Goal: Navigation & Orientation: Find specific page/section

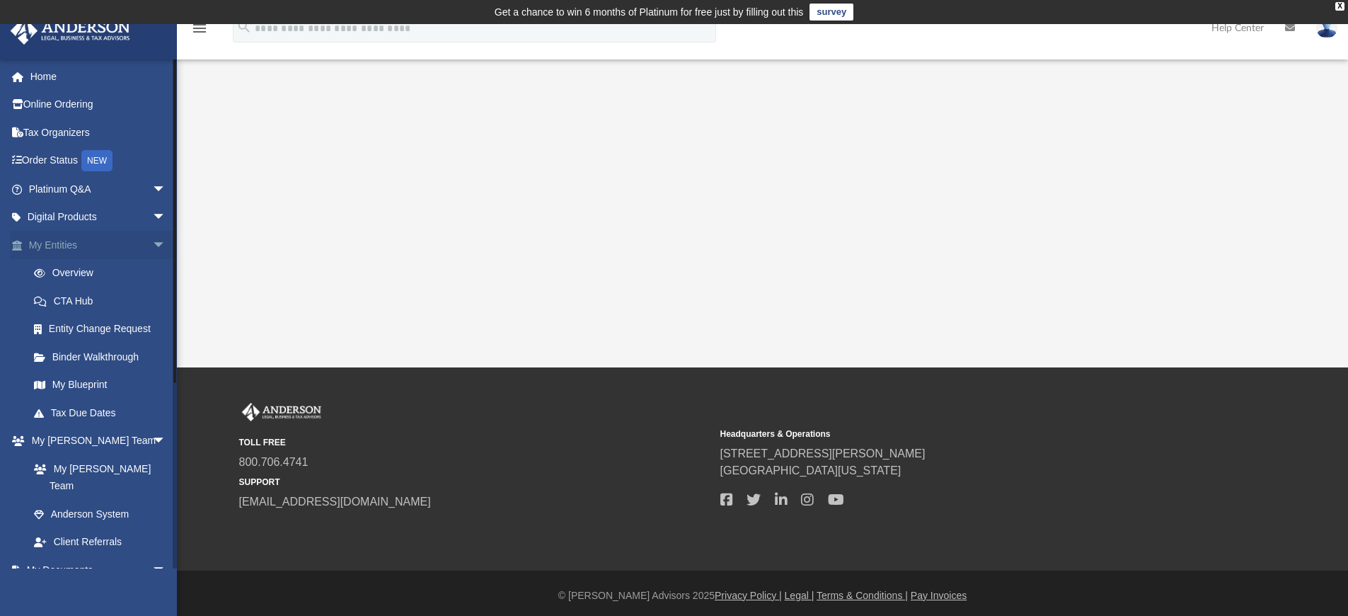
click at [120, 248] on link "My Entities arrow_drop_down" at bounding box center [99, 245] width 178 height 28
click at [152, 246] on span "arrow_drop_down" at bounding box center [166, 245] width 28 height 29
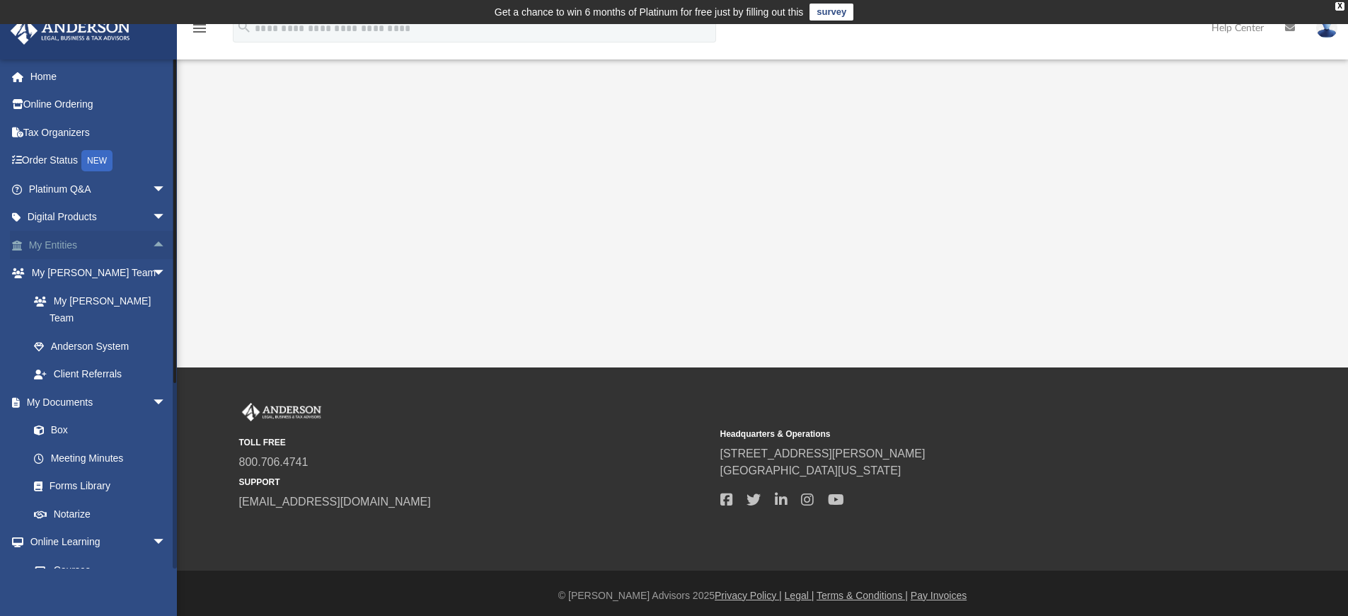
click at [152, 246] on span "arrow_drop_up" at bounding box center [166, 245] width 28 height 29
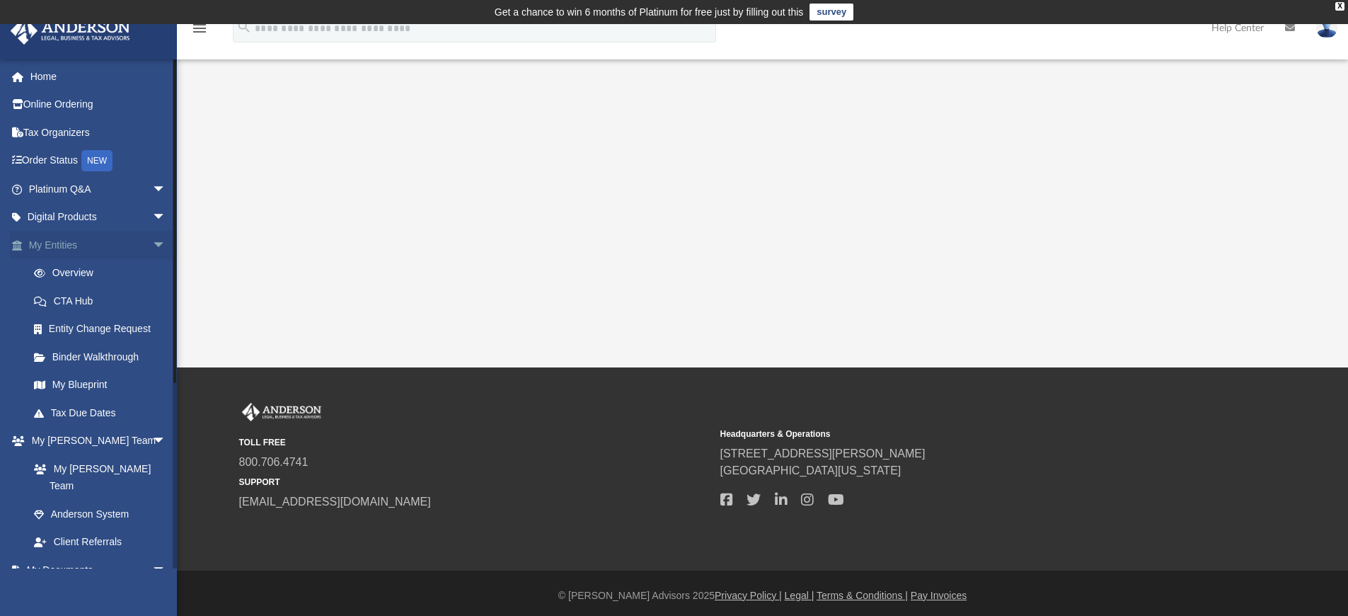
click at [152, 246] on span "arrow_drop_down" at bounding box center [166, 245] width 28 height 29
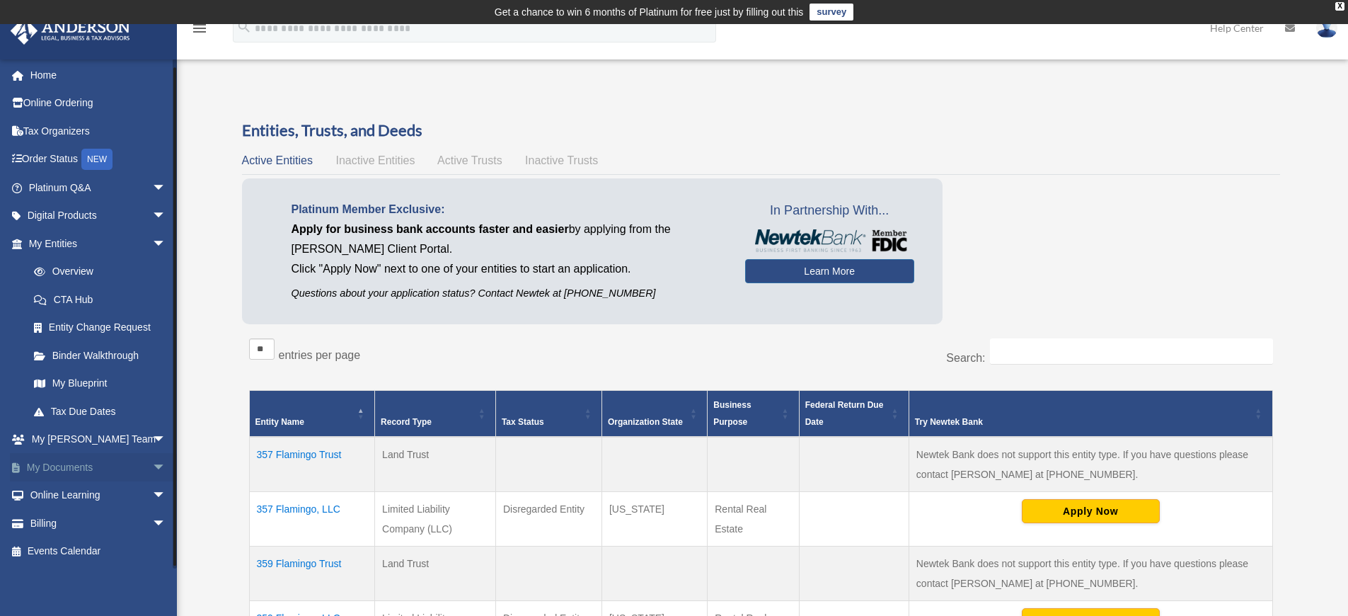
scroll to position [18, 0]
click at [79, 469] on link "My Documents arrow_drop_down" at bounding box center [99, 467] width 178 height 28
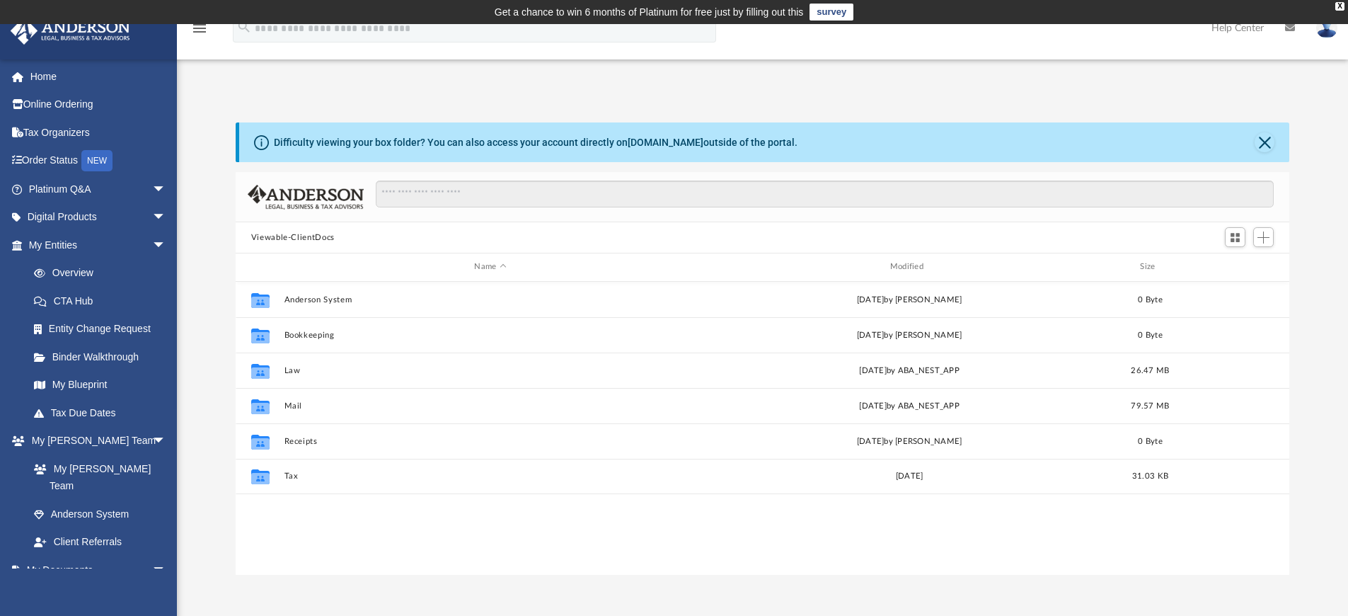
scroll to position [11, 11]
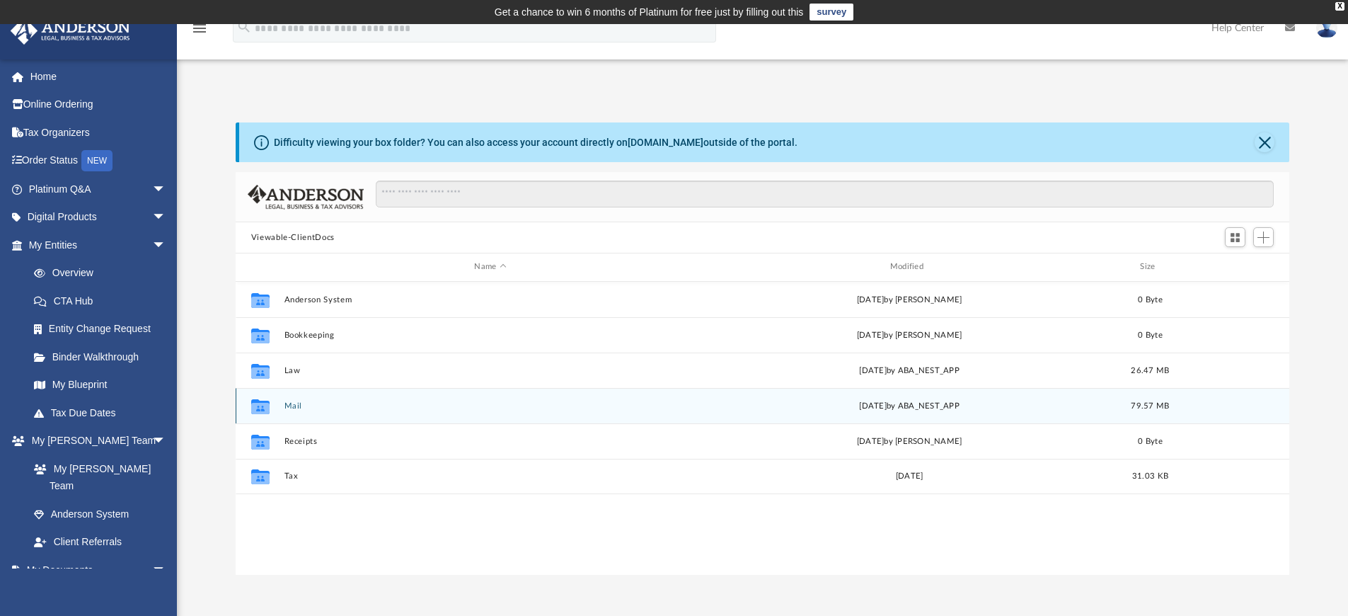
click at [309, 410] on button "Mail" at bounding box center [490, 405] width 412 height 9
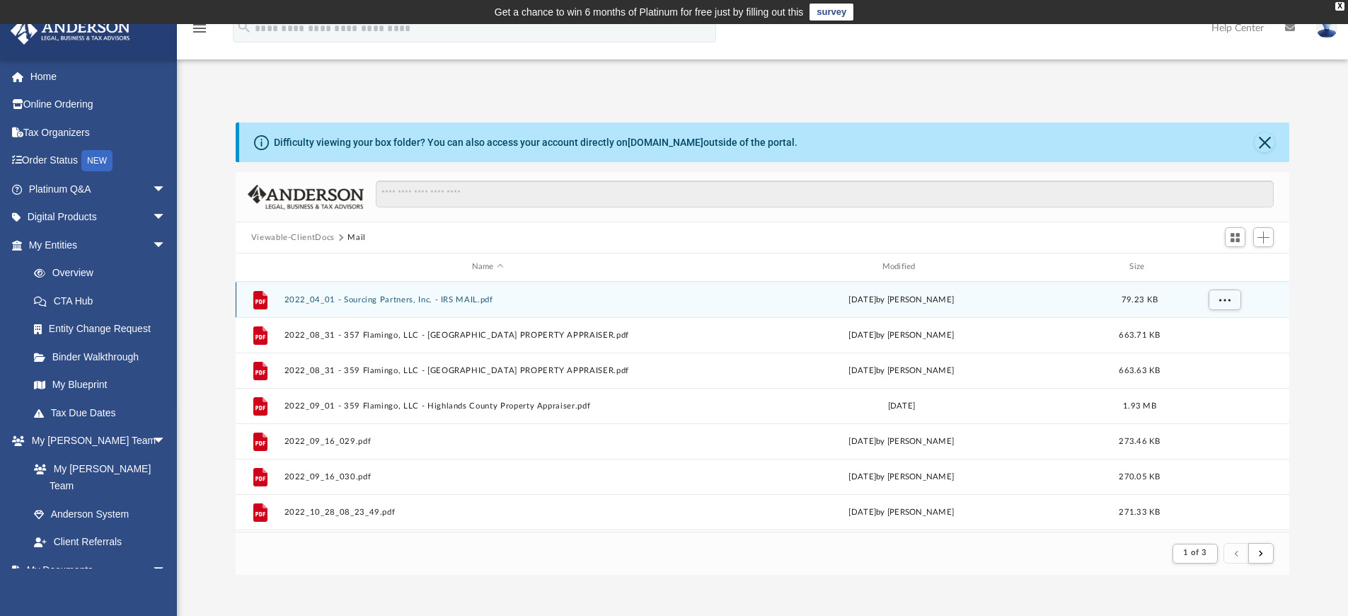
scroll to position [267, 1043]
